Goal: Task Accomplishment & Management: Use online tool/utility

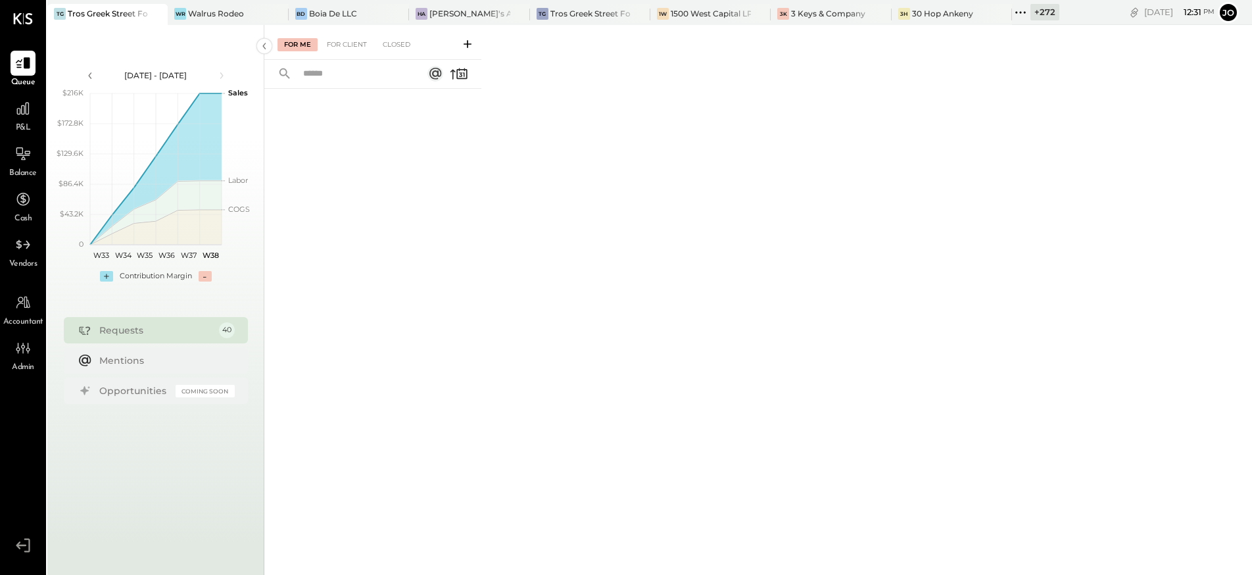
click at [1021, 12] on icon at bounding box center [1020, 12] width 2 height 2
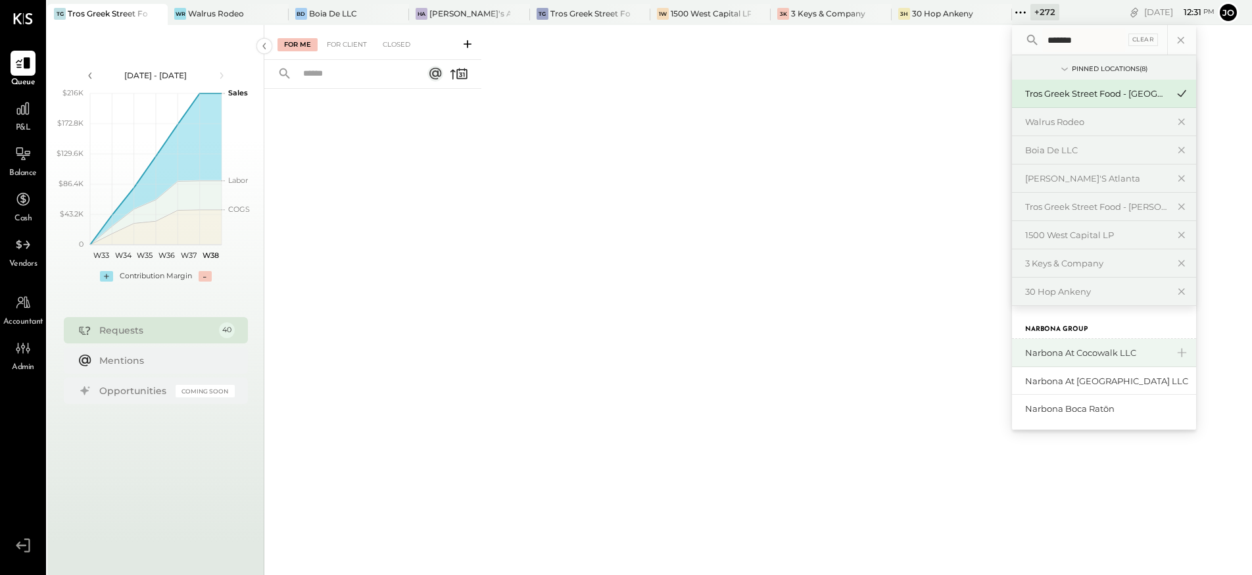
type input "*******"
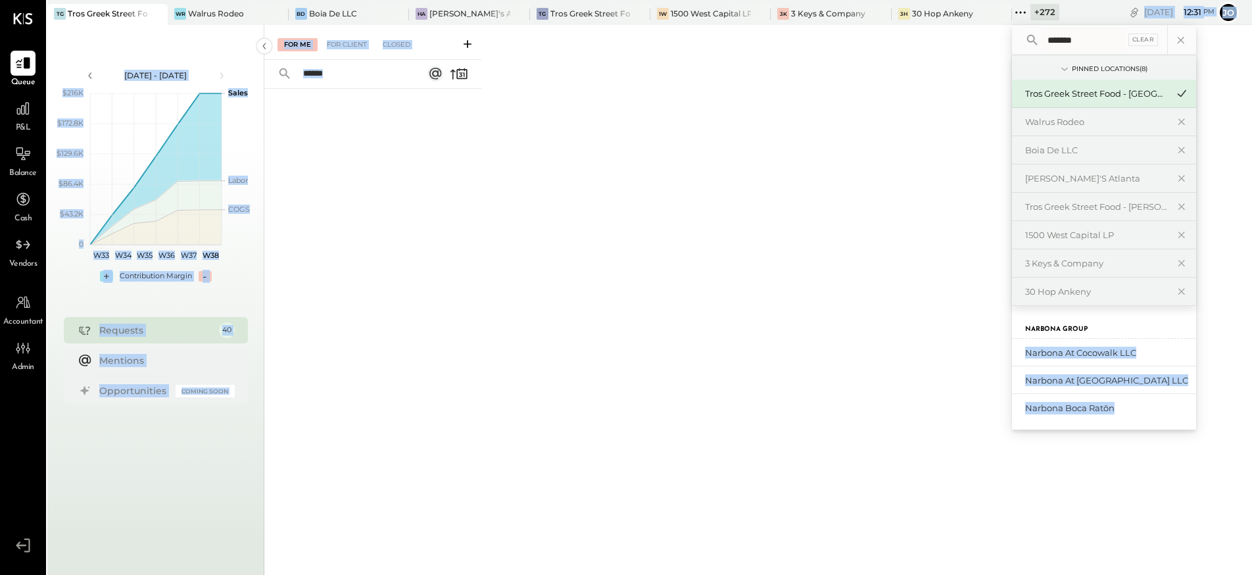
drag, startPoint x: 1028, startPoint y: 350, endPoint x: 889, endPoint y: 354, distance: 138.8
click at [889, 354] on div "TG Tros Greek Street Food - [GEOGRAPHIC_DATA] WR Walrus Rodeo [PERSON_NAME] De …" at bounding box center [649, 287] width 1205 height 575
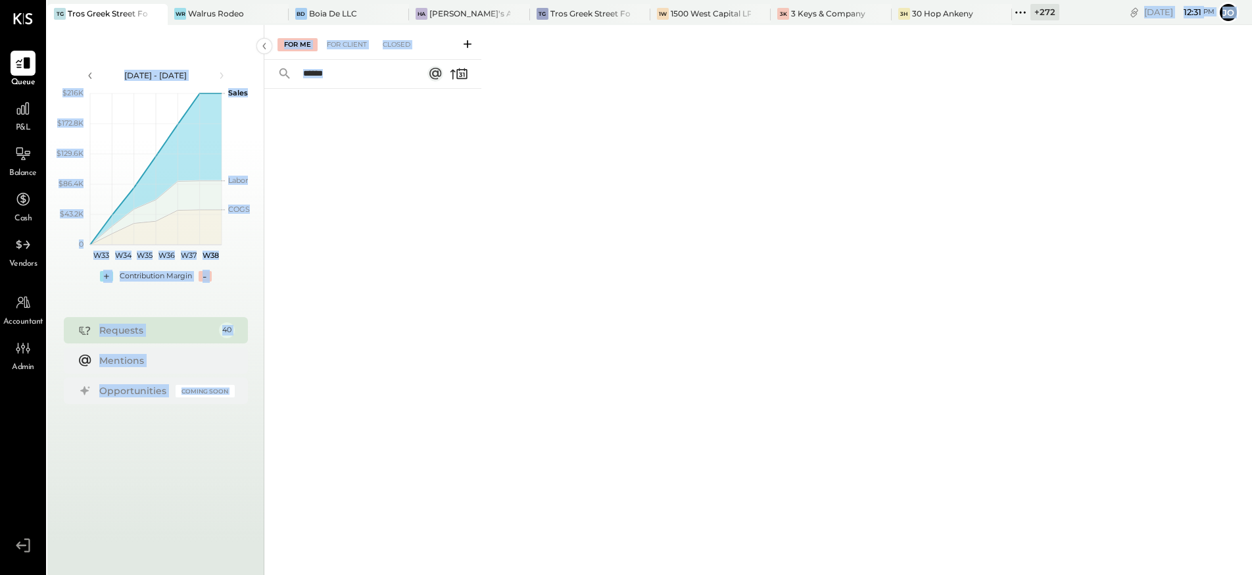
click at [889, 354] on div "For Me For Client Closed" at bounding box center [758, 298] width 988 height 546
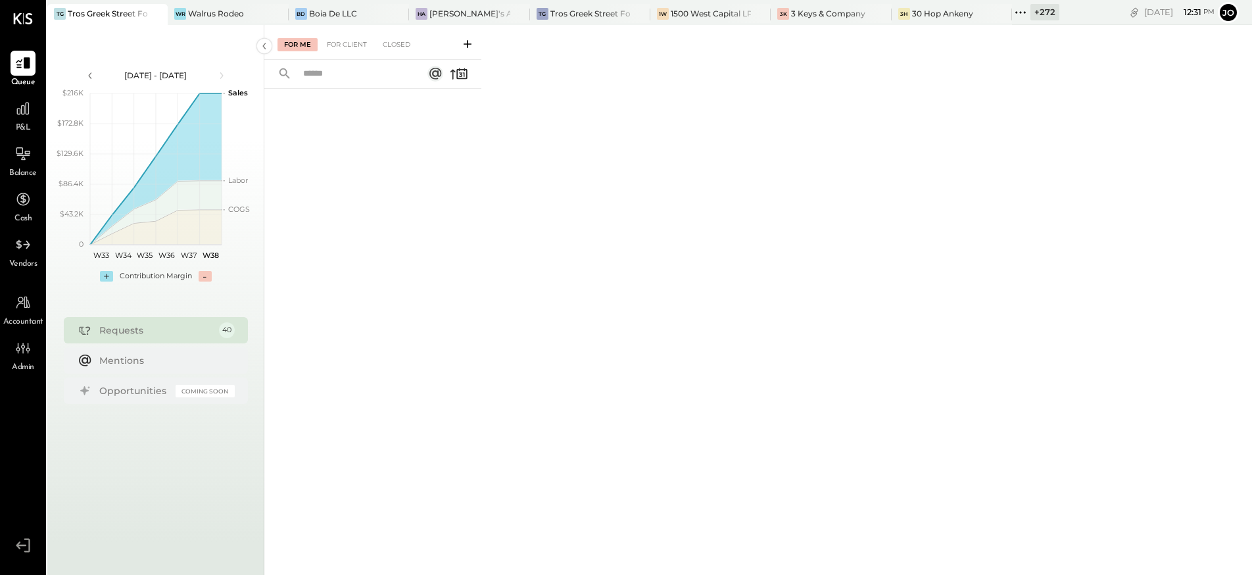
click at [1024, 12] on icon at bounding box center [1020, 12] width 17 height 17
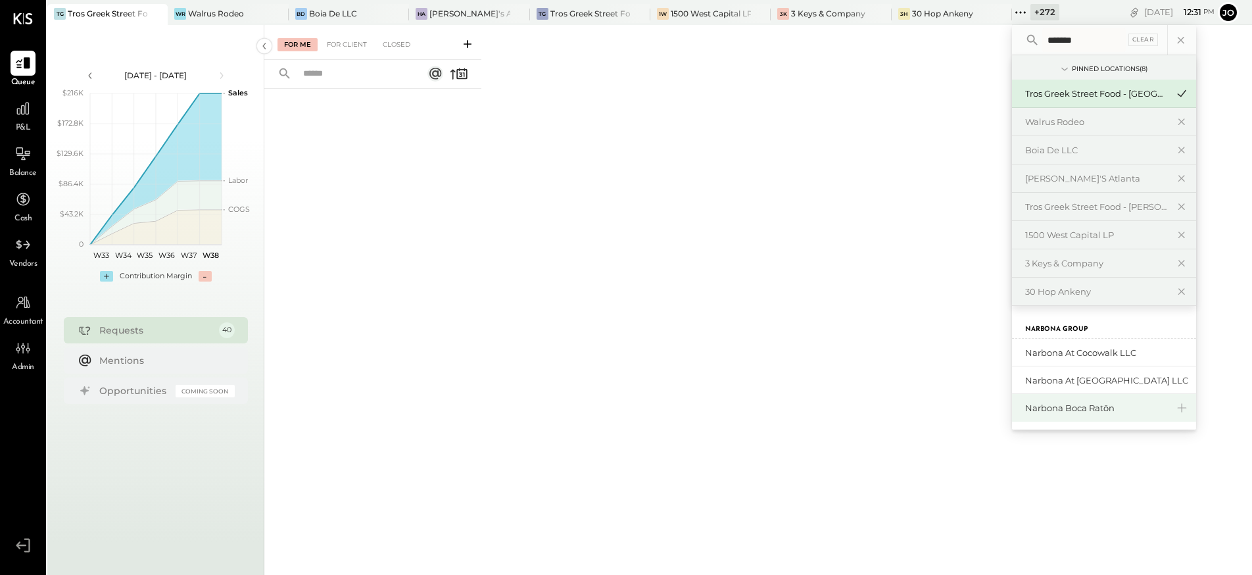
click at [1083, 410] on div "Narbona Boca Ratōn" at bounding box center [1096, 408] width 142 height 12
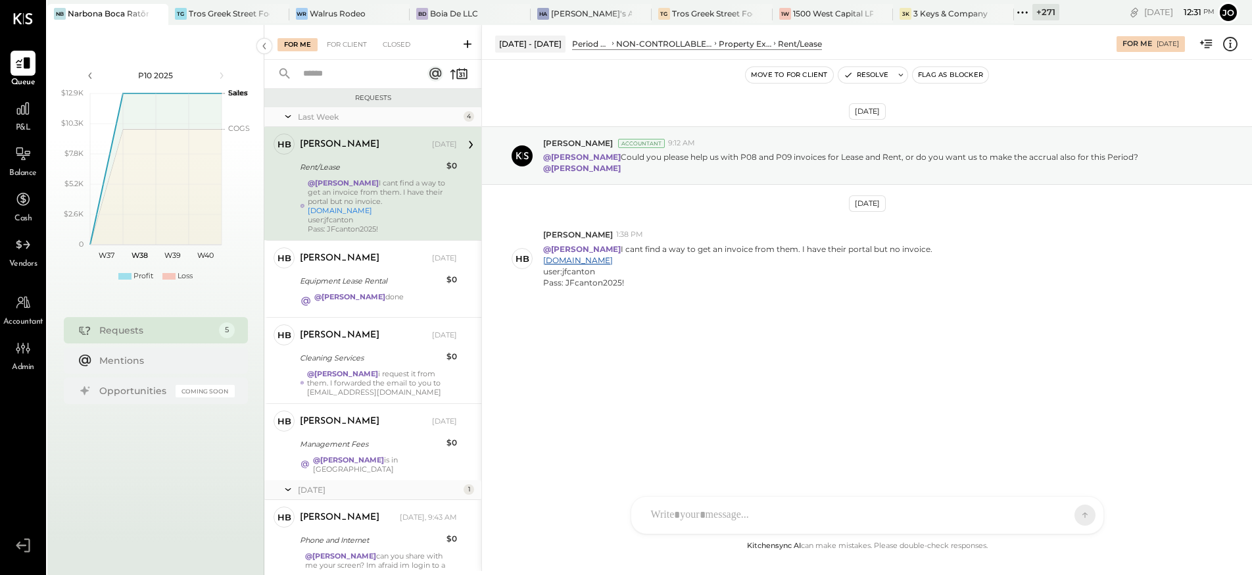
click at [21, 128] on span "P&L" at bounding box center [23, 128] width 15 height 12
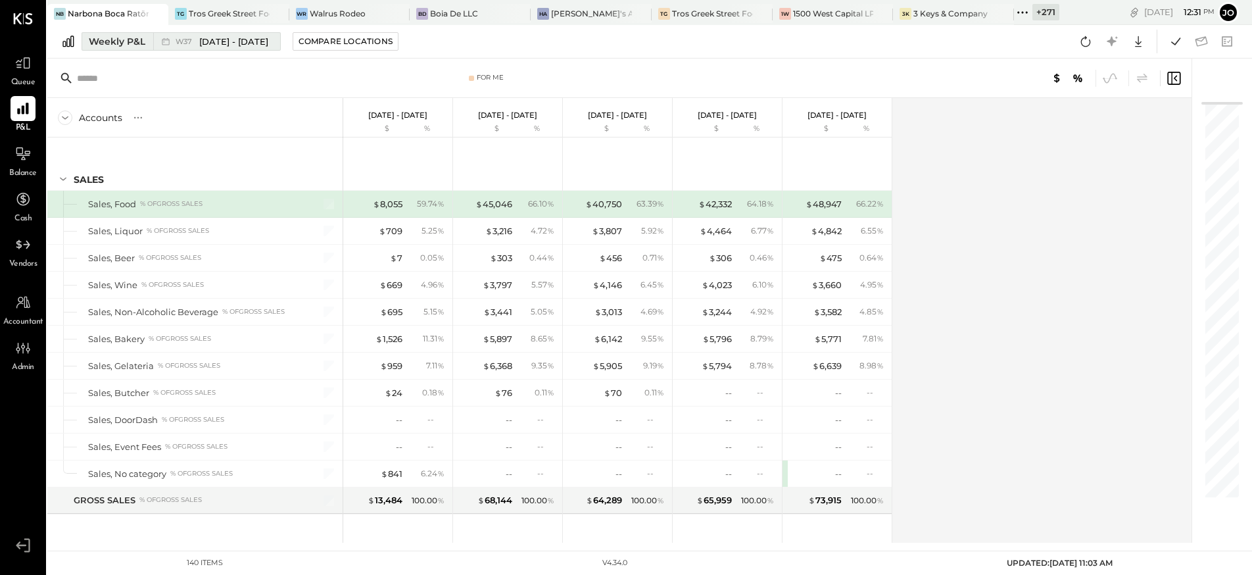
click at [123, 36] on div "Weekly P&L" at bounding box center [117, 41] width 57 height 13
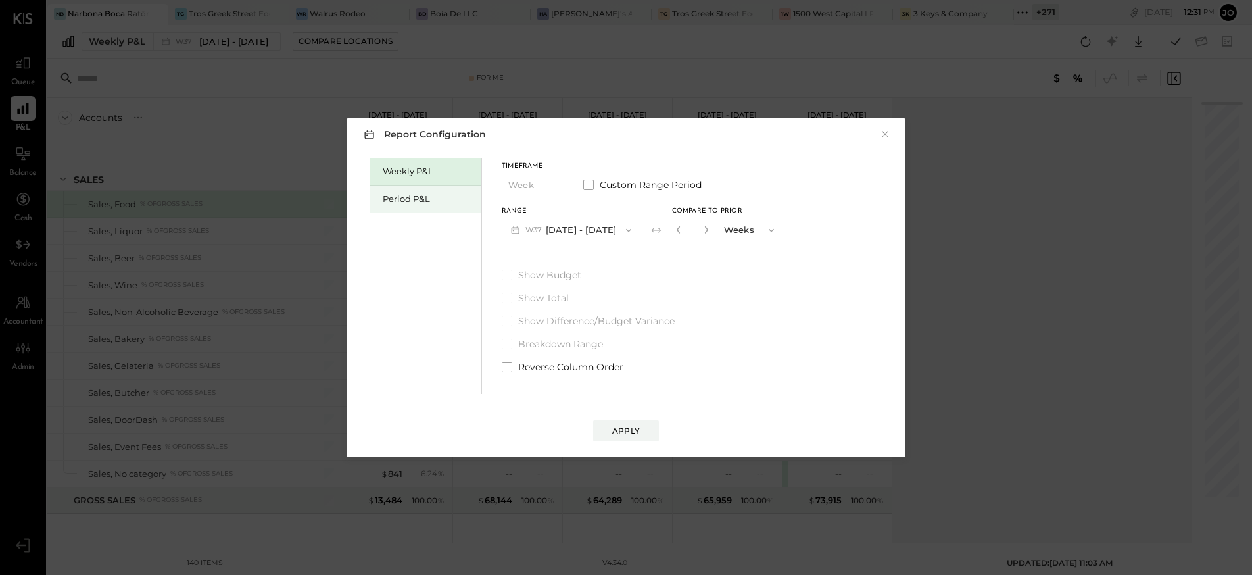
click at [446, 201] on div "Period P&L" at bounding box center [429, 199] width 92 height 12
click at [527, 231] on span "P10" at bounding box center [533, 230] width 16 height 11
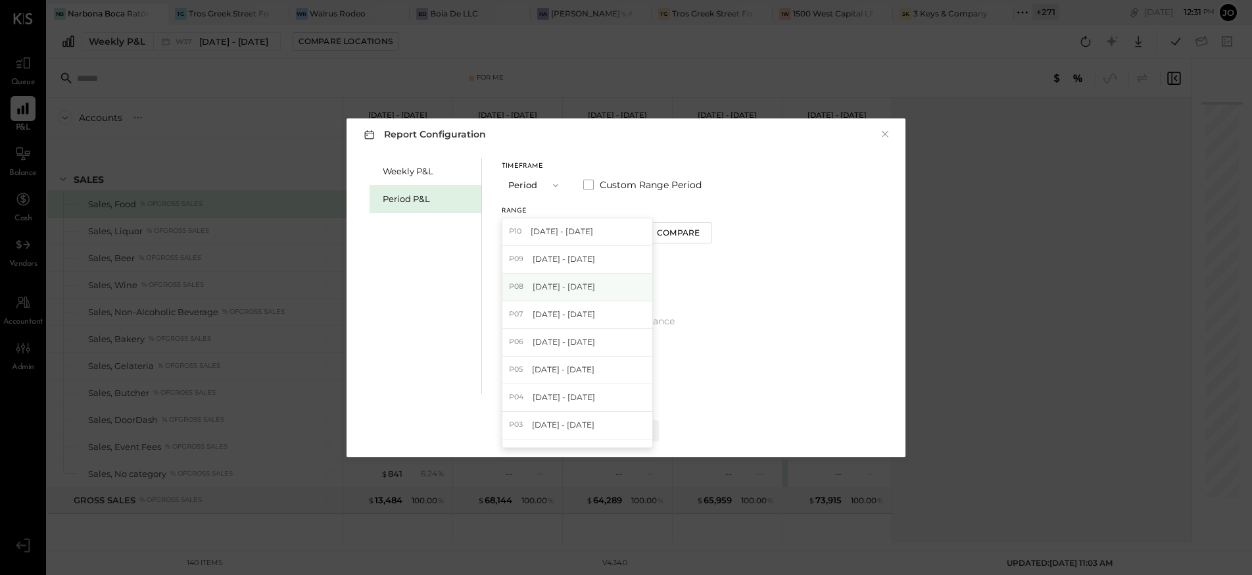
click at [537, 287] on span "[DATE] - [DATE]" at bounding box center [564, 286] width 62 height 11
click at [541, 276] on span "Show Budget" at bounding box center [549, 274] width 63 height 13
click at [623, 435] on div "Apply" at bounding box center [626, 430] width 28 height 11
